Goal: Task Accomplishment & Management: Manage account settings

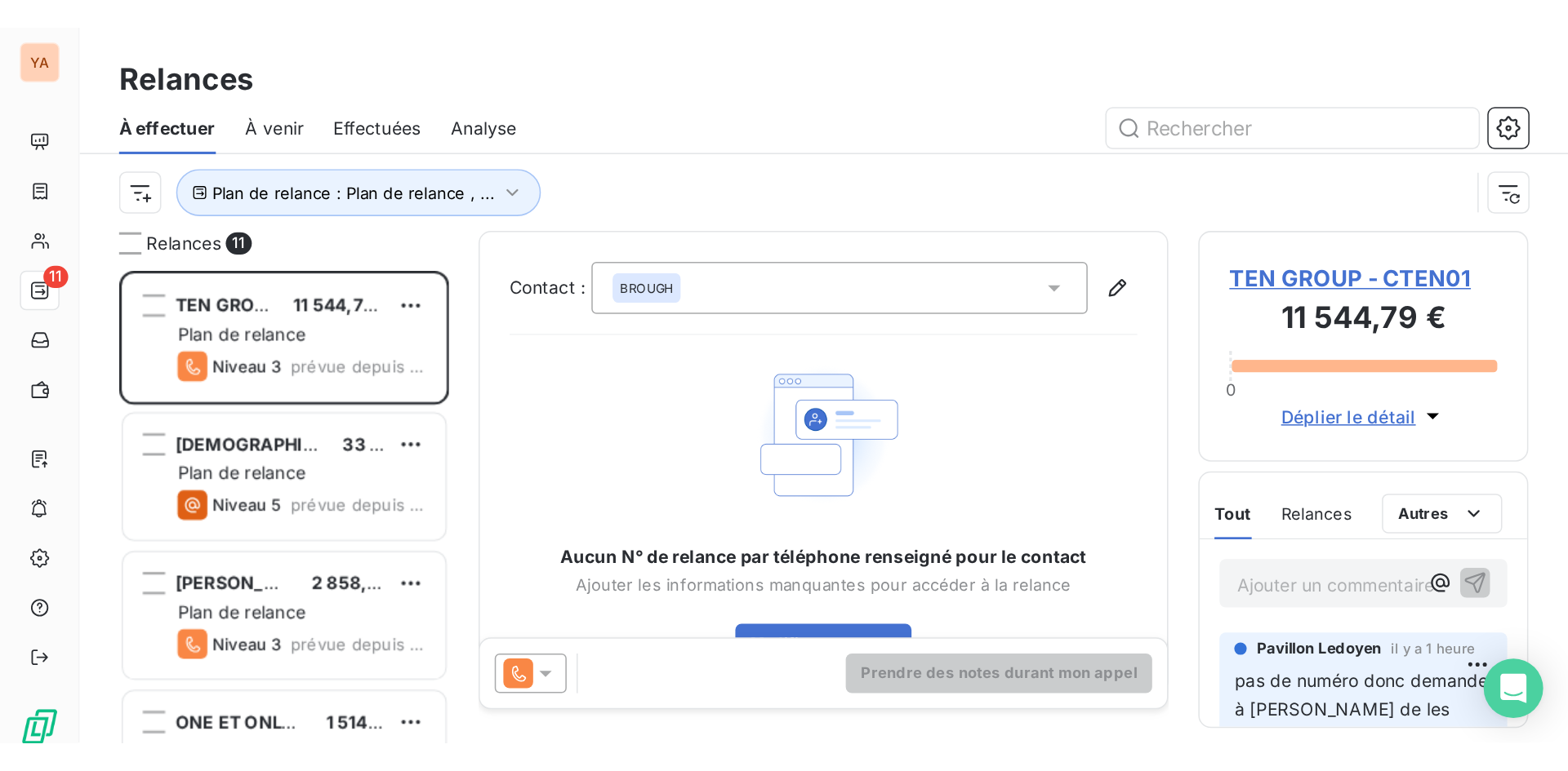
scroll to position [599, 339]
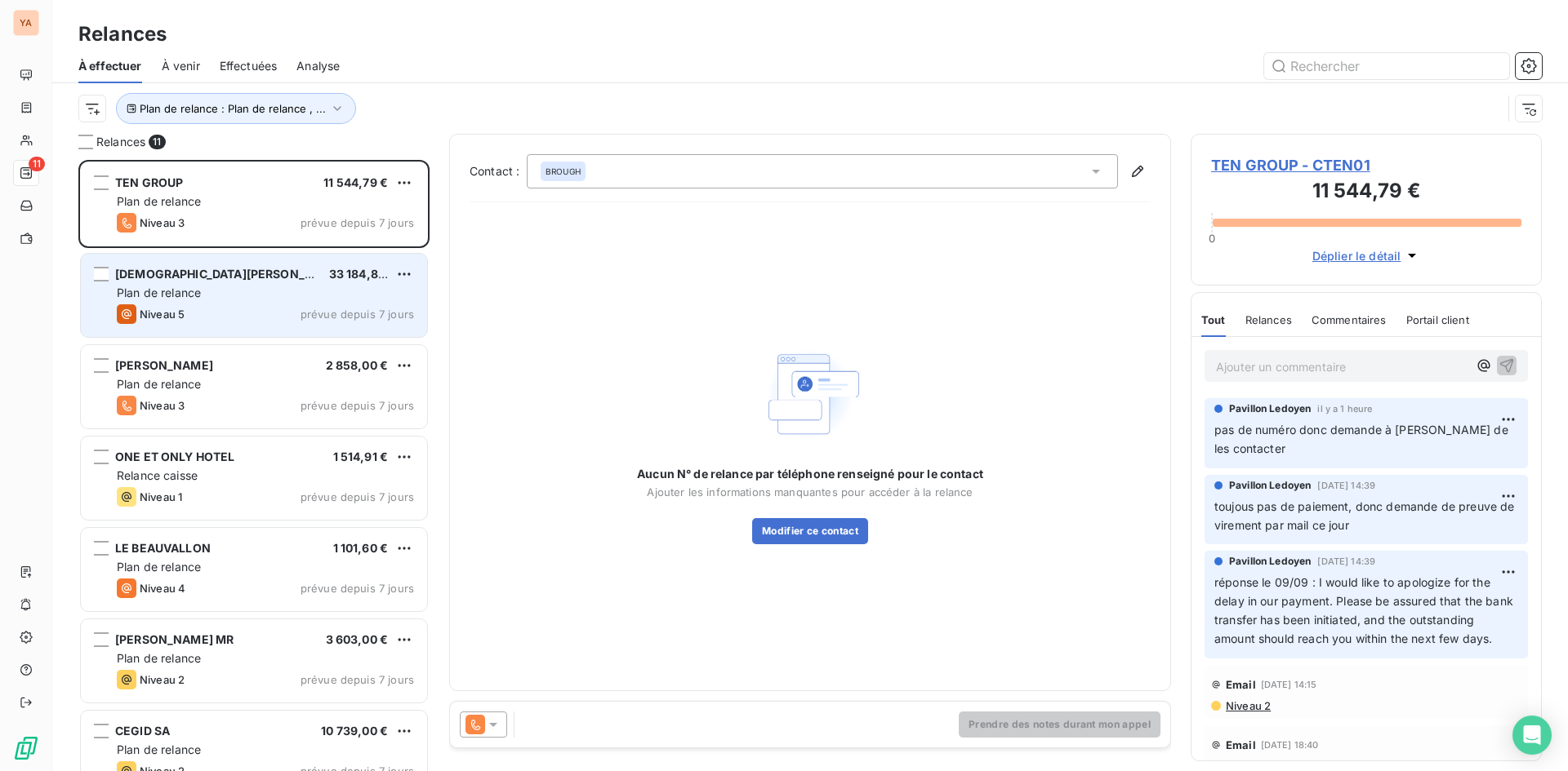
click at [263, 291] on div "Plan de relance" at bounding box center [266, 293] width 298 height 17
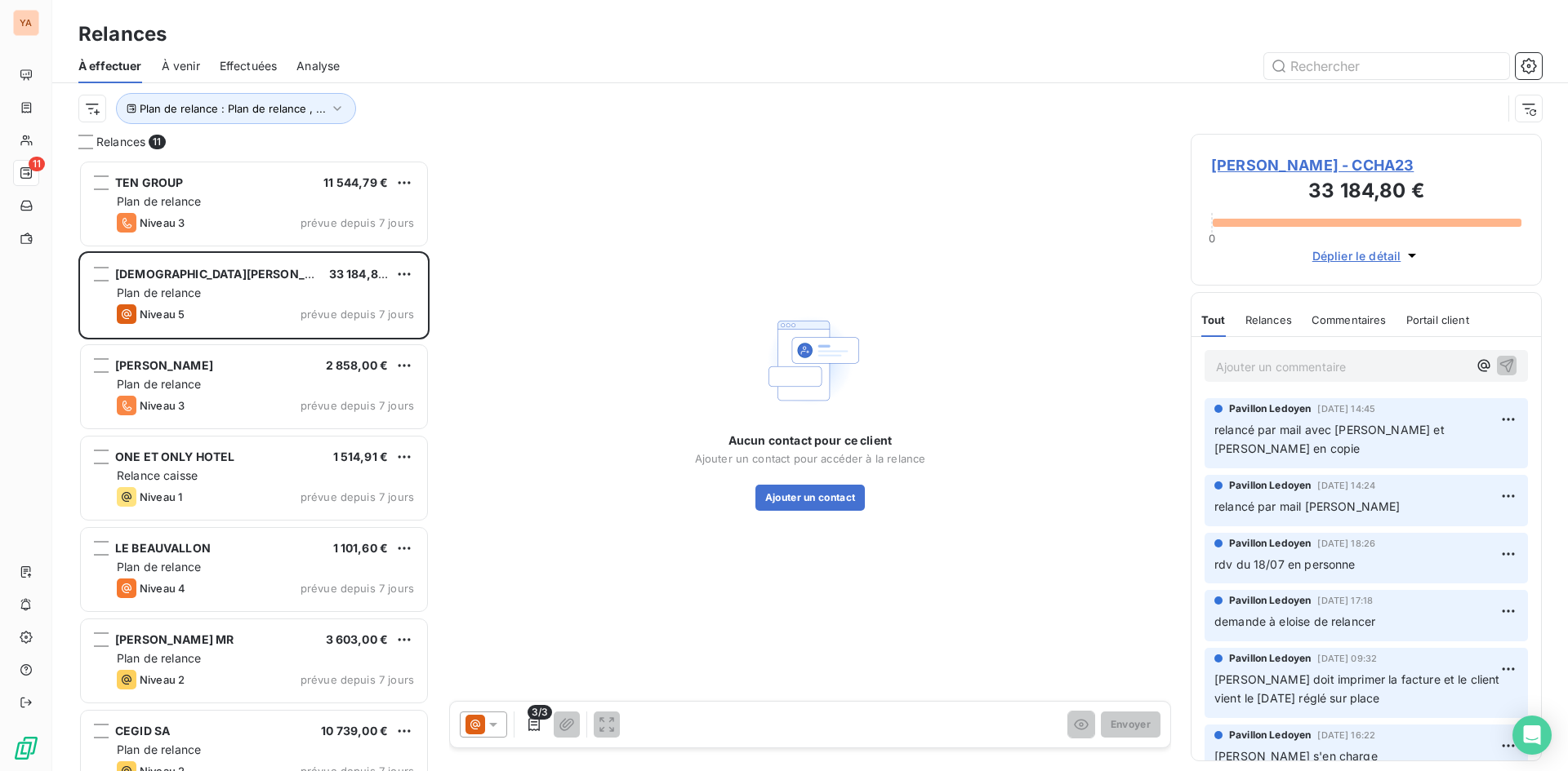
drag, startPoint x: 590, startPoint y: 602, endPoint x: 606, endPoint y: 594, distance: 17.9
click at [592, 470] on div "Aucun contact pour ce client Ajouter un contact pour accéder à la relance Ajout…" at bounding box center [810, 409] width 722 height 551
click at [1031, 364] on p "Ajouter un commentaire ﻿" at bounding box center [1342, 366] width 252 height 20
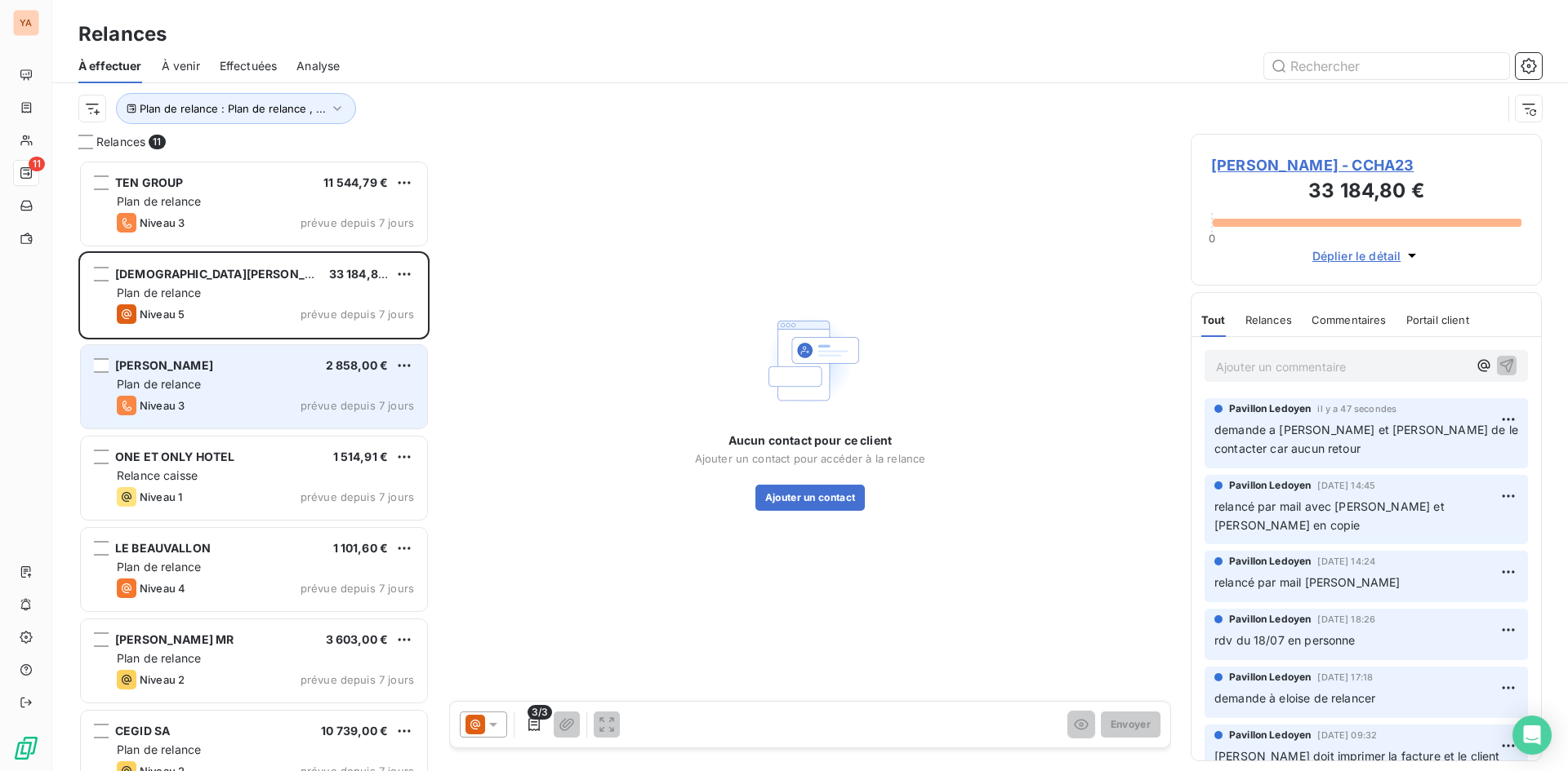
click at [249, 370] on div "[PERSON_NAME] 2 858,00 €" at bounding box center [266, 365] width 298 height 15
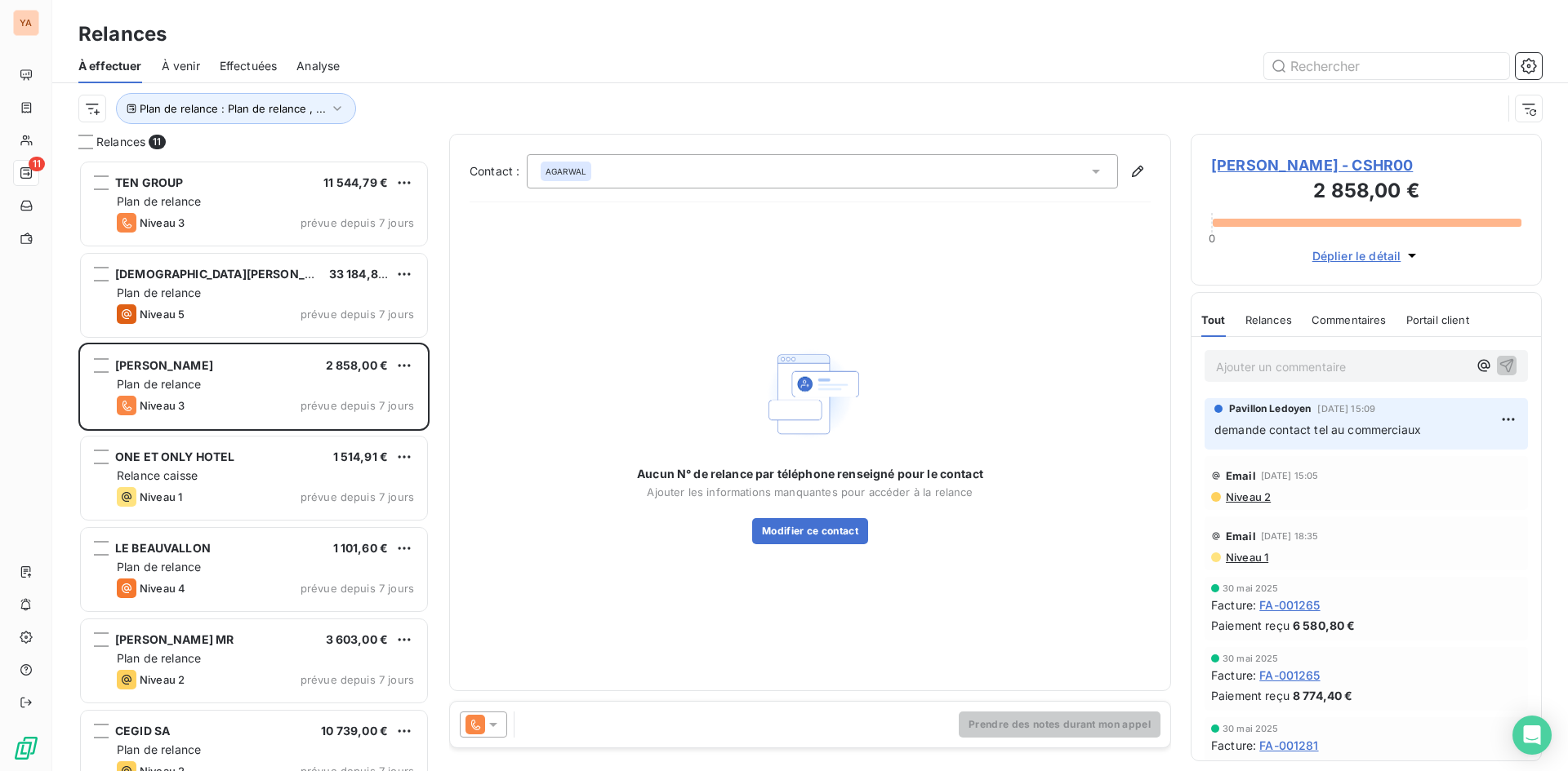
click at [499, 470] on div at bounding box center [483, 725] width 48 height 26
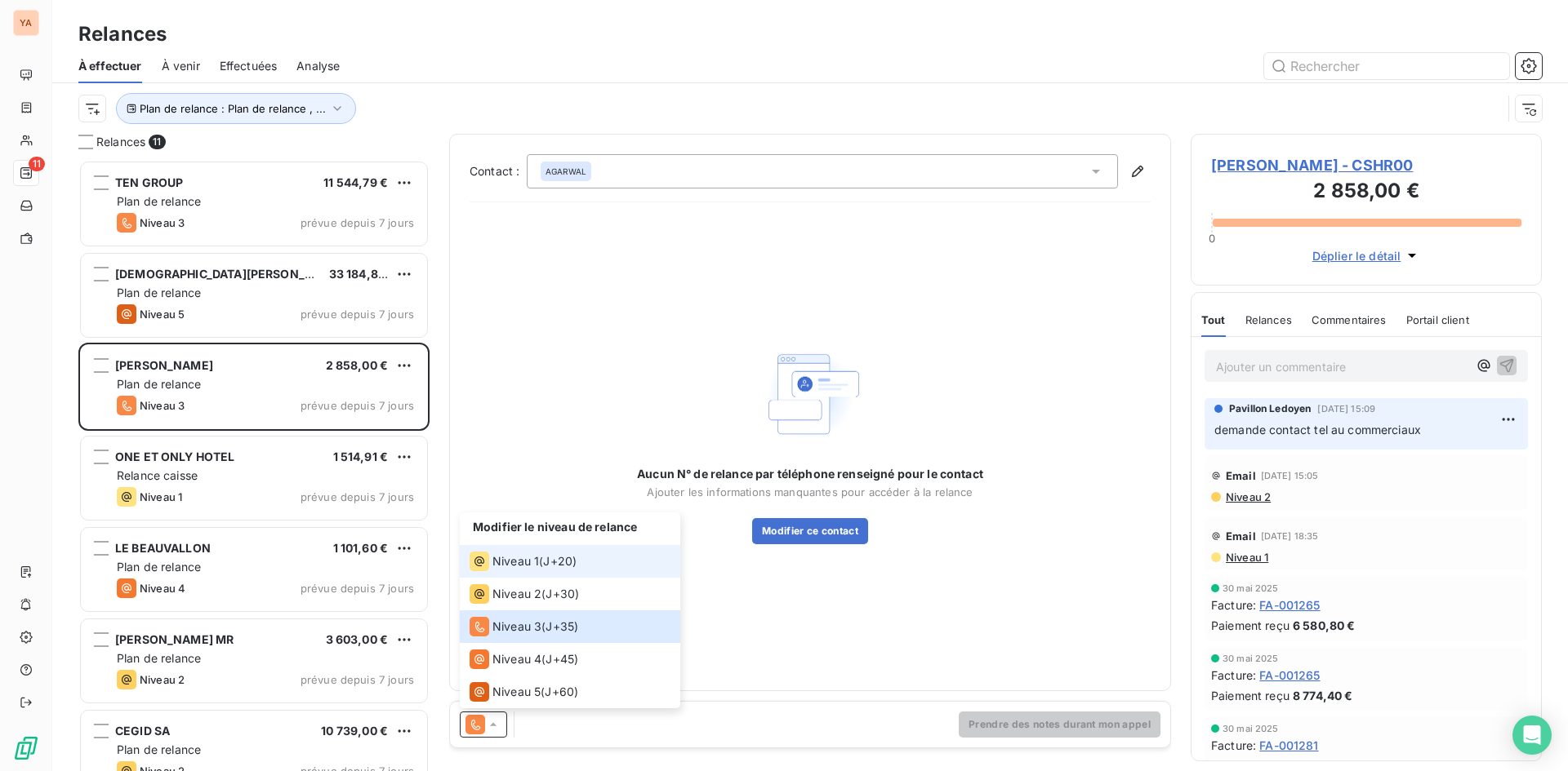
click at [529, 470] on li "Niveau 1 ( J+20 )" at bounding box center [570, 561] width 220 height 33
